Goal: Check status: Check status

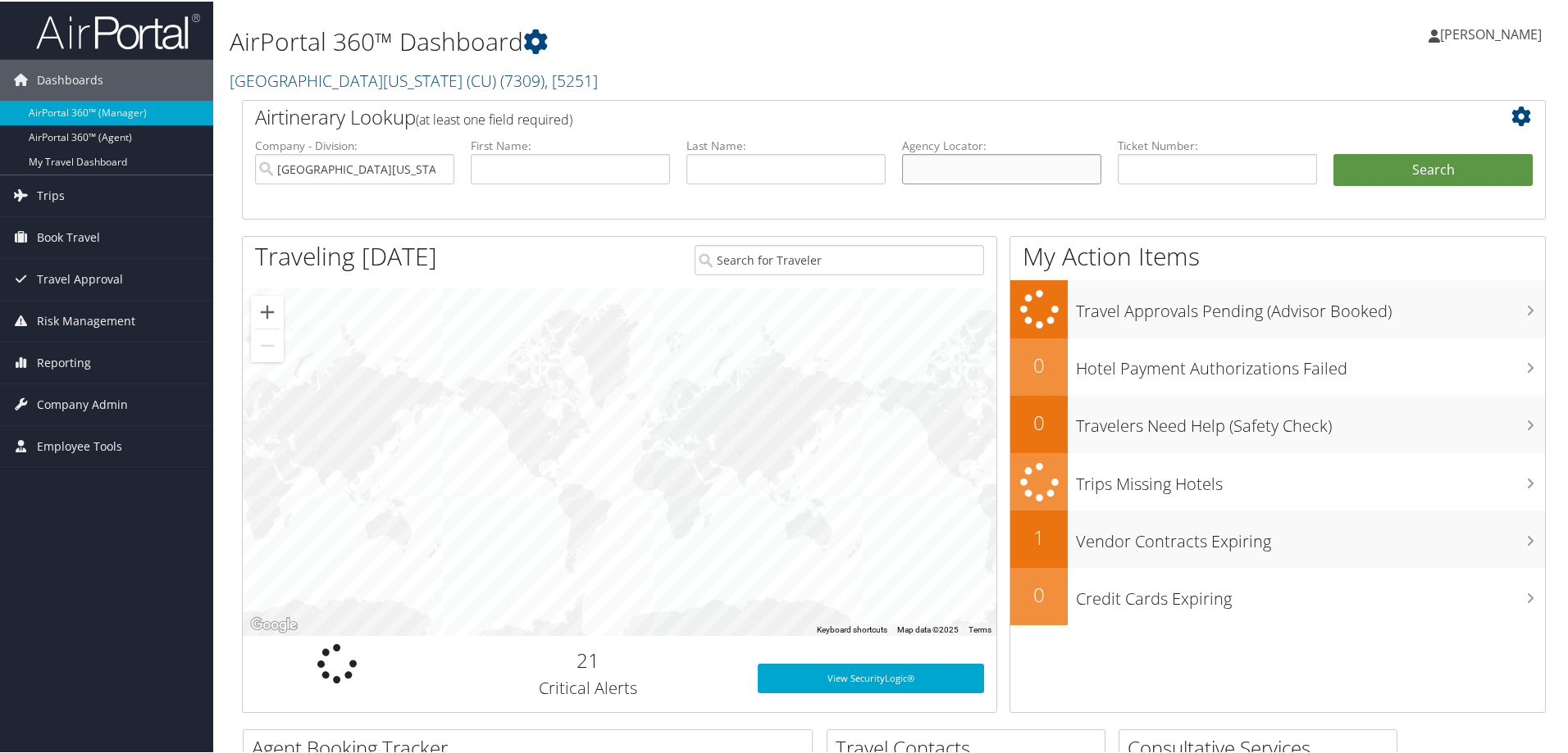
click at [928, 166] on input "text" at bounding box center [1002, 167] width 199 height 30
paste input "DP38MY"
type input "DP38MY"
click at [1419, 172] on button "Search" at bounding box center [1434, 169] width 199 height 33
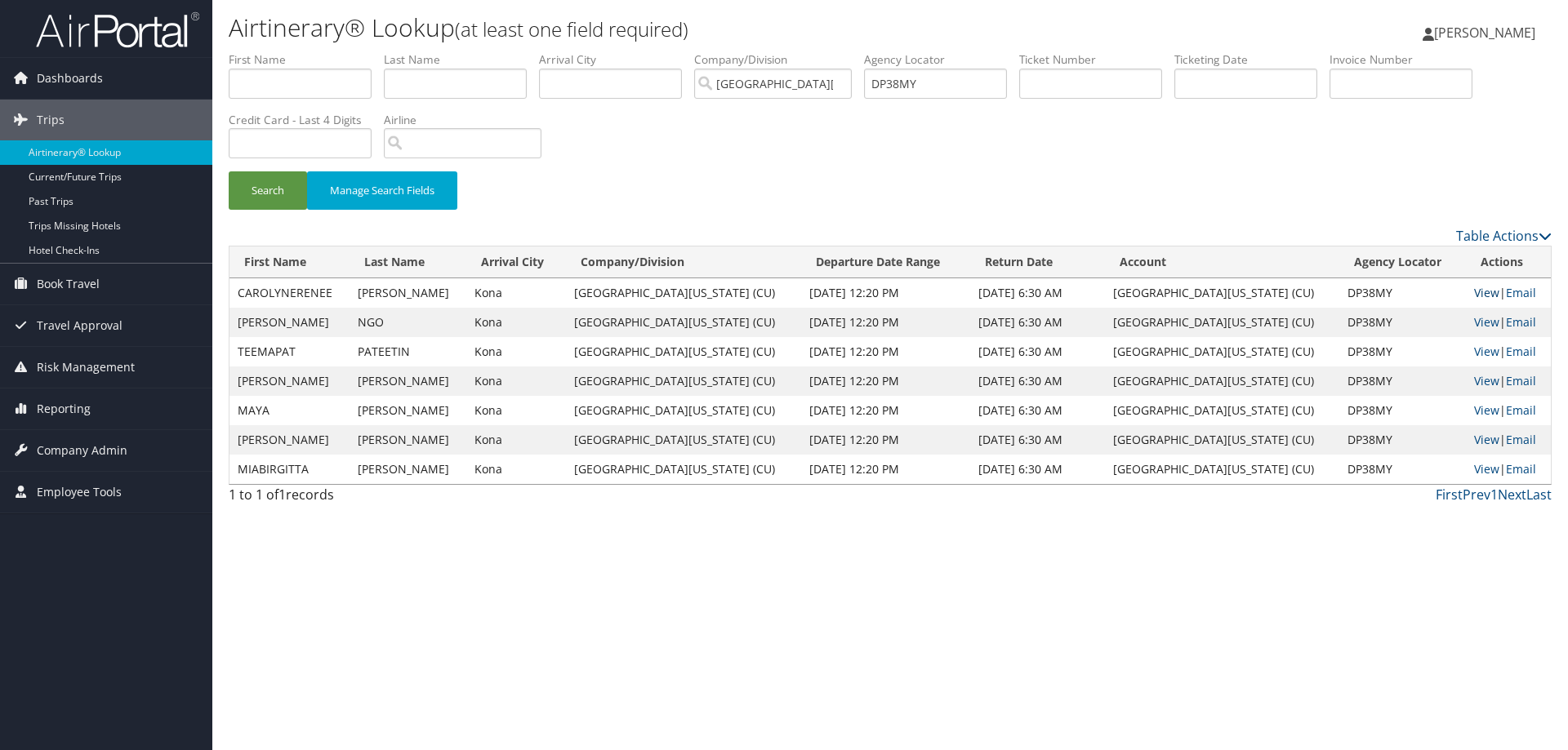
click at [1476, 287] on link "View" at bounding box center [1487, 292] width 25 height 15
click at [257, 190] on button "Search" at bounding box center [268, 190] width 78 height 38
click at [1474, 289] on link "View" at bounding box center [1487, 292] width 25 height 15
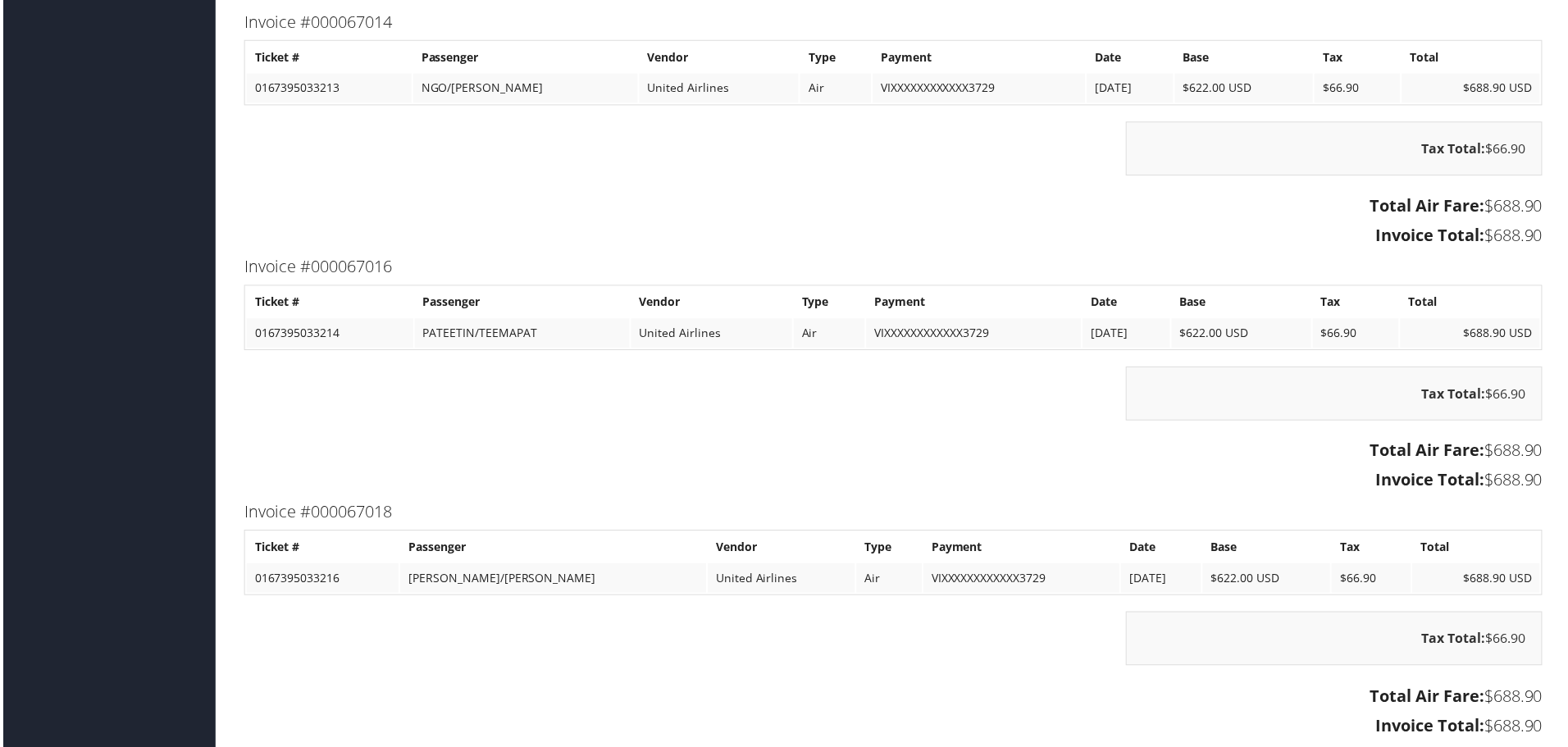
scroll to position [3035, 0]
